Goal: Find specific page/section: Find specific page/section

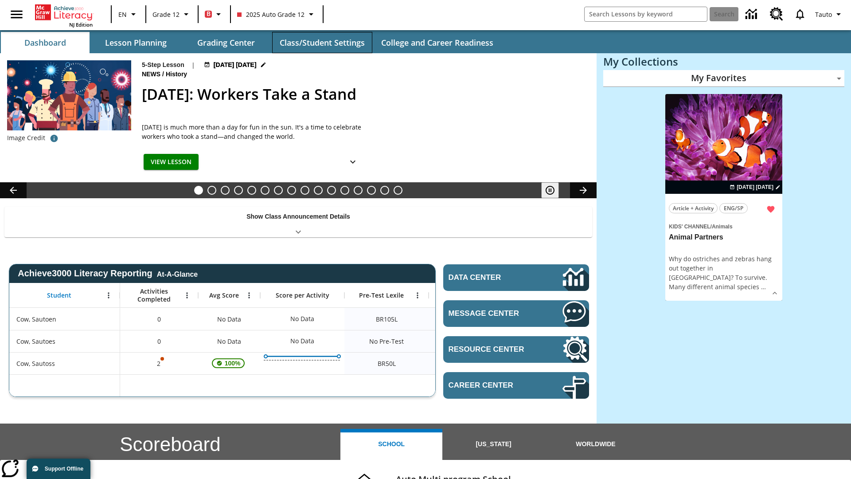
click at [322, 43] on button "Class/Student Settings" at bounding box center [322, 42] width 100 height 21
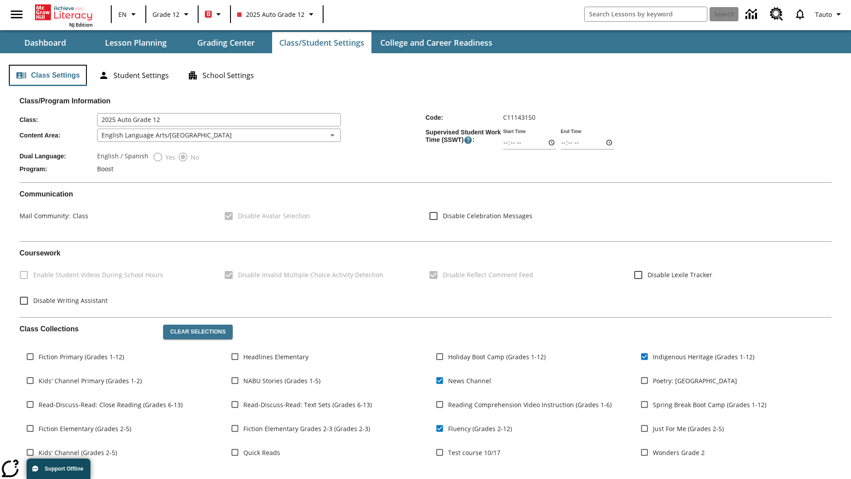
click at [48, 75] on button "Class Settings" at bounding box center [48, 75] width 78 height 21
click at [133, 75] on button "Student Settings" at bounding box center [133, 75] width 85 height 21
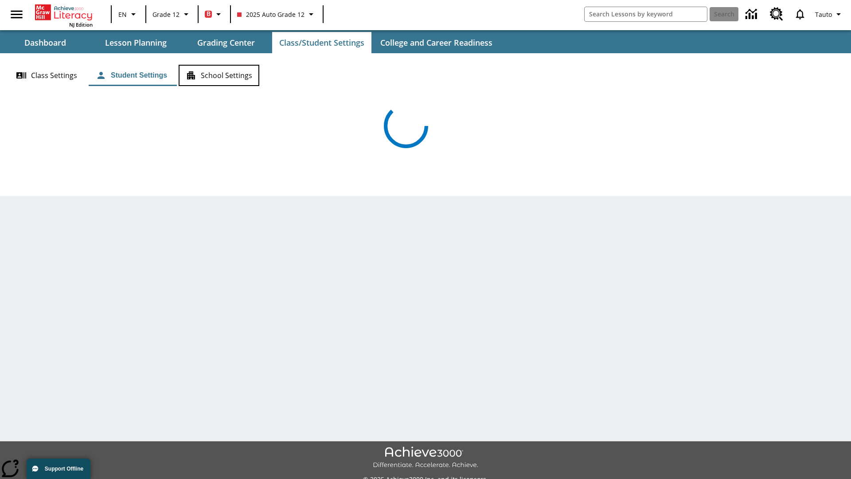
click at [222, 75] on button "School Settings" at bounding box center [219, 75] width 81 height 21
